Goal: Find specific page/section: Find specific page/section

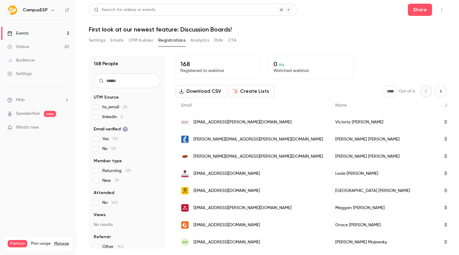
scroll to position [569, 0]
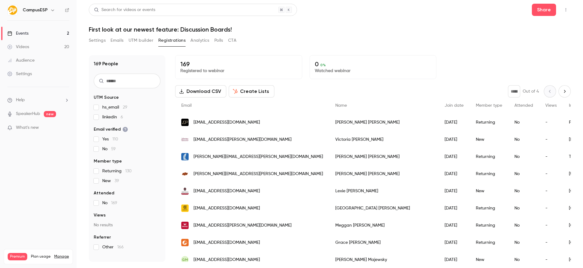
click at [105, 116] on span "linkedin 6" at bounding box center [112, 117] width 21 height 6
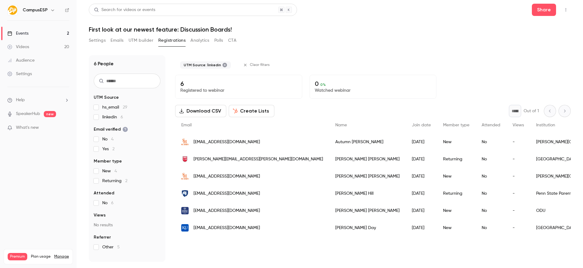
click at [91, 115] on div "6 People UTM Source hs_email 29 linkedin 6 Email verified No 4 Yes 2 Member typ…" at bounding box center [127, 158] width 77 height 206
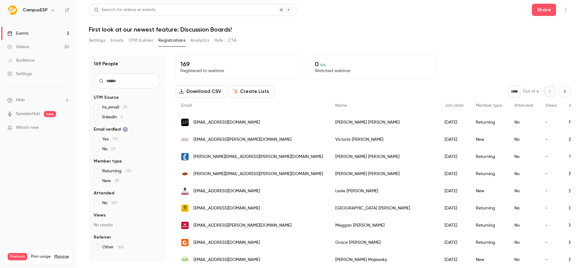
click at [57, 128] on p "What's new" at bounding box center [33, 127] width 52 height 6
click at [44, 152] on div at bounding box center [291, 134] width 583 height 268
